Goal: Check status: Check status

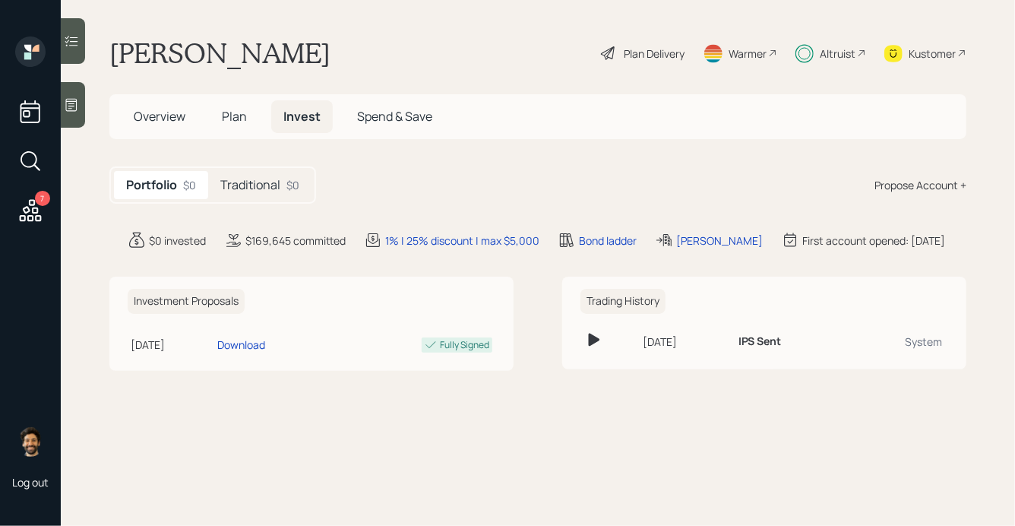
click at [284, 184] on div "Traditional $0" at bounding box center [259, 185] width 103 height 28
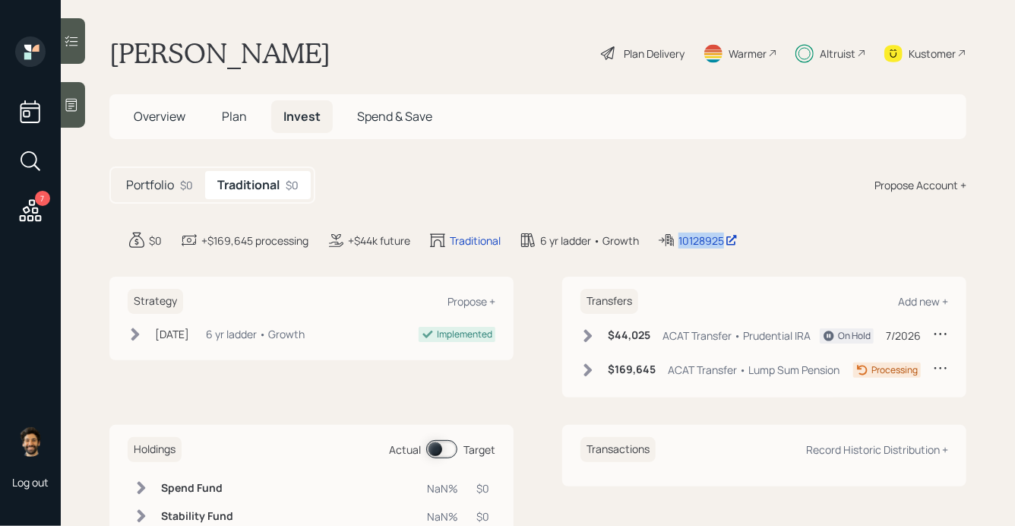
drag, startPoint x: 727, startPoint y: 241, endPoint x: 656, endPoint y: 242, distance: 71.5
click at [656, 242] on div "$0 +$169,645 processing +$44k future Traditional 6 yr ladder • Growth 10128925" at bounding box center [547, 240] width 839 height 18
copy div "10128925"
drag, startPoint x: 702, startPoint y: 241, endPoint x: 244, endPoint y: 0, distance: 517.8
click at [0, 0] on div "7 Log out [PERSON_NAME] Plan Delivery Warmer Altruist Kustomer Overview Plan In…" at bounding box center [507, 263] width 1015 height 526
